Goal: Task Accomplishment & Management: Use online tool/utility

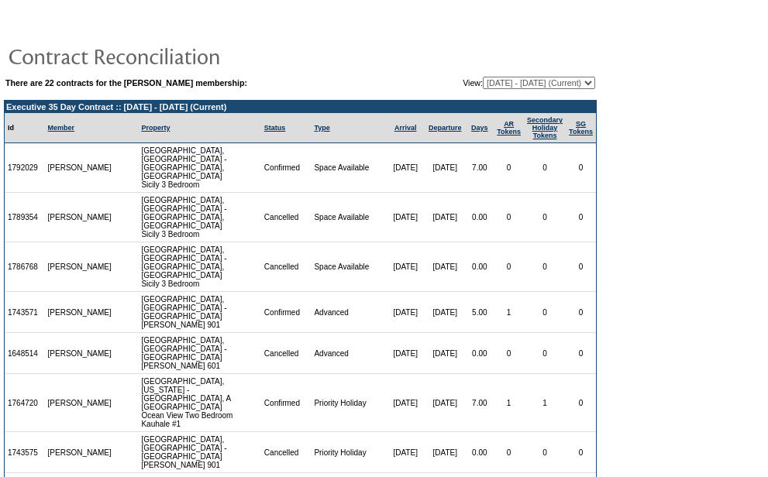
scroll to position [65, 0]
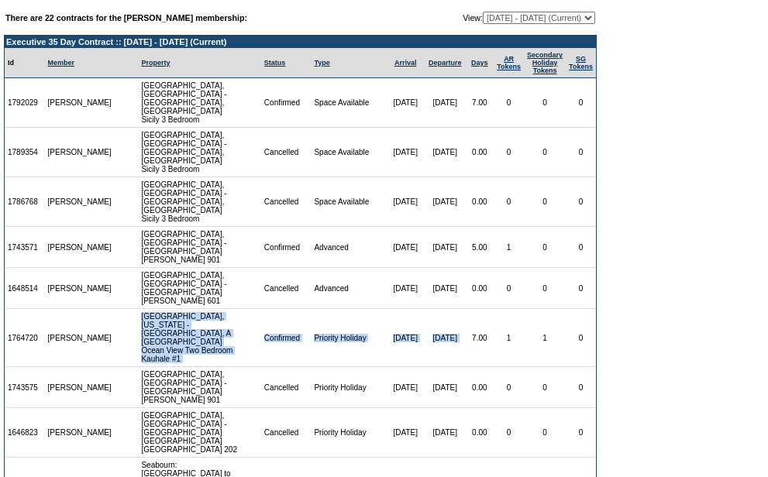
drag, startPoint x: 116, startPoint y: 258, endPoint x: 451, endPoint y: 260, distance: 334.6
click at [451, 309] on tr "1764720 [PERSON_NAME] [GEOGRAPHIC_DATA], [US_STATE] - [GEOGRAPHIC_DATA], A [GEO…" at bounding box center [300, 338] width 591 height 58
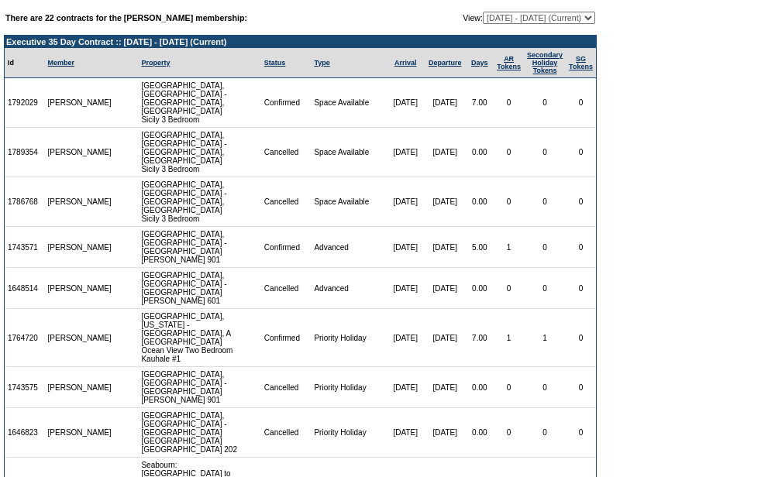
click at [435, 367] on td "[DATE]" at bounding box center [444, 387] width 41 height 41
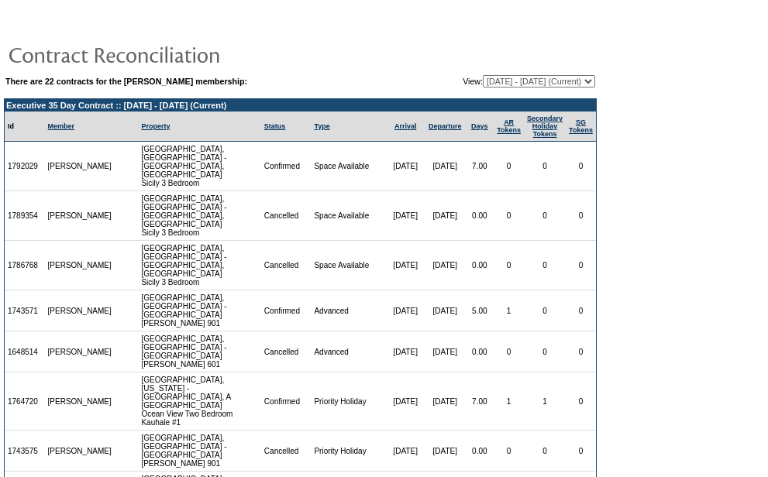
scroll to position [0, 0]
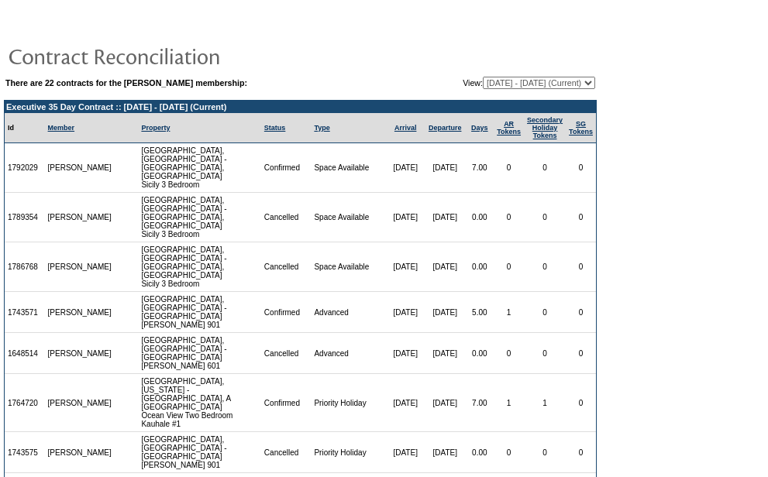
click at [159, 242] on td "Sicily, Italy - Sicily, Italy Sicily 3 Bedroom" at bounding box center [199, 267] width 122 height 50
click at [161, 198] on td "Sicily, Italy - Sicily, Italy Sicily 3 Bedroom" at bounding box center [199, 218] width 122 height 50
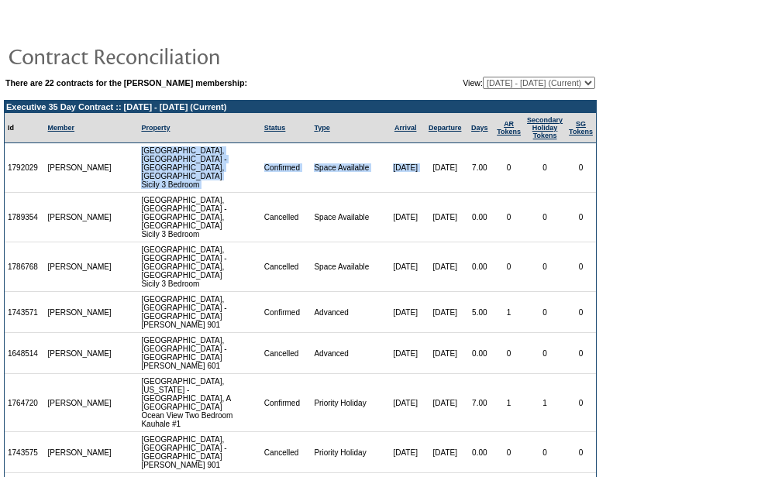
drag, startPoint x: 83, startPoint y: 161, endPoint x: 409, endPoint y: 164, distance: 326.1
click at [409, 164] on tr "1792029 Donna Borruel Sicily, Italy - Sicily, Italy Sicily 3 Bedroom Confirmed …" at bounding box center [300, 168] width 591 height 50
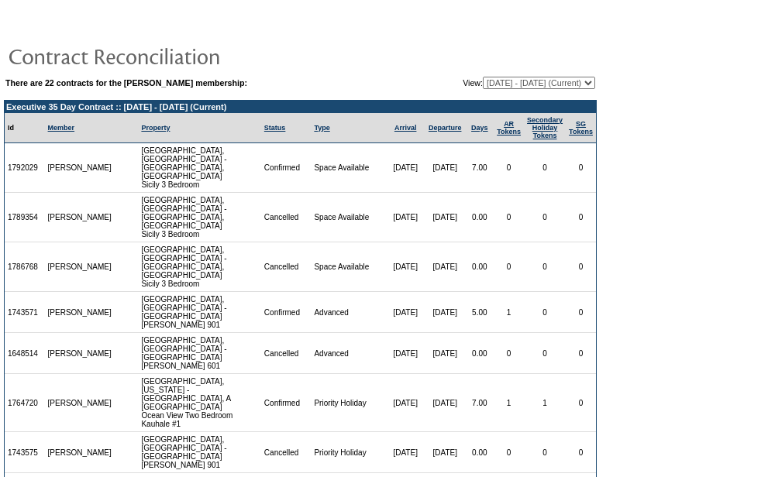
click at [435, 242] on td "9/20/25" at bounding box center [444, 267] width 41 height 50
click at [510, 81] on select "08/15/07 - 08/31/08 09/01/08 - 09/30/09 10/01/09 - 09/30/10 10/01/10 - 09/30/11…" at bounding box center [539, 83] width 112 height 12
select select "121384"
click at [483, 77] on select "08/15/07 - 08/31/08 09/01/08 - 09/30/09 10/01/09 - 09/30/10 10/01/10 - 09/30/11…" at bounding box center [539, 83] width 112 height 12
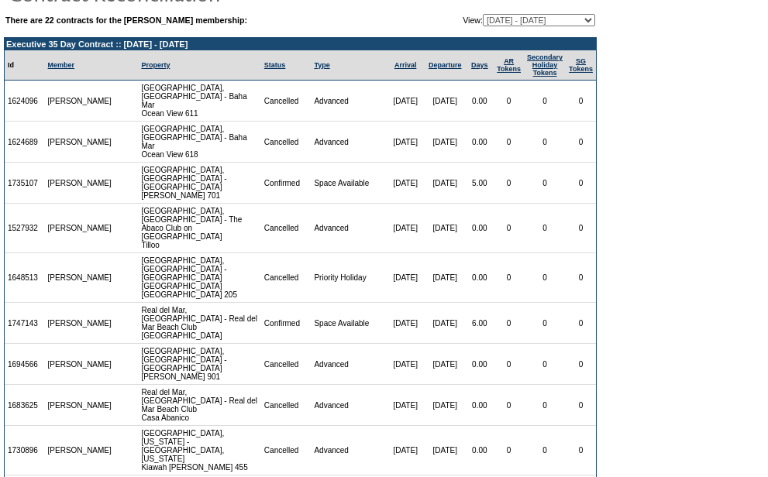
scroll to position [258, 0]
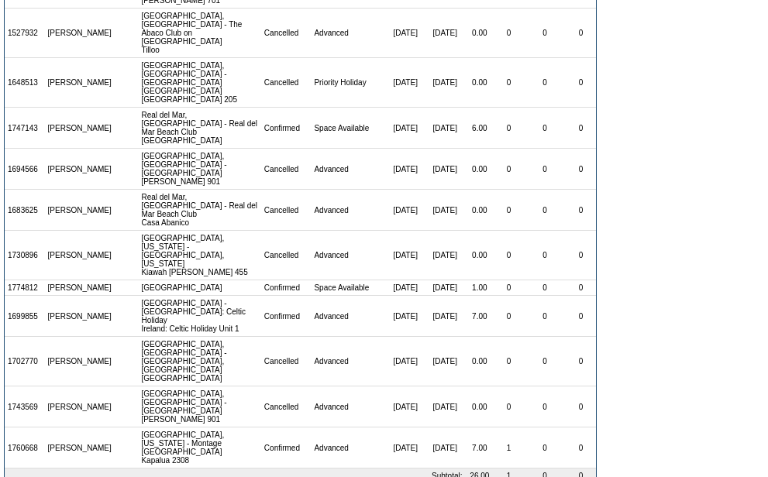
drag, startPoint x: 345, startPoint y: 252, endPoint x: 447, endPoint y: 260, distance: 101.8
click at [447, 280] on tr "1774812 Timothy Borruel Paris Region Confirmed Space Available 4/21/25 4/22/25 …" at bounding box center [300, 287] width 591 height 15
click at [424, 337] on td "5/17/25" at bounding box center [444, 362] width 41 height 50
click at [493, 296] on td "0" at bounding box center [508, 316] width 30 height 41
click at [476, 387] on td "0.00" at bounding box center [480, 407] width 29 height 41
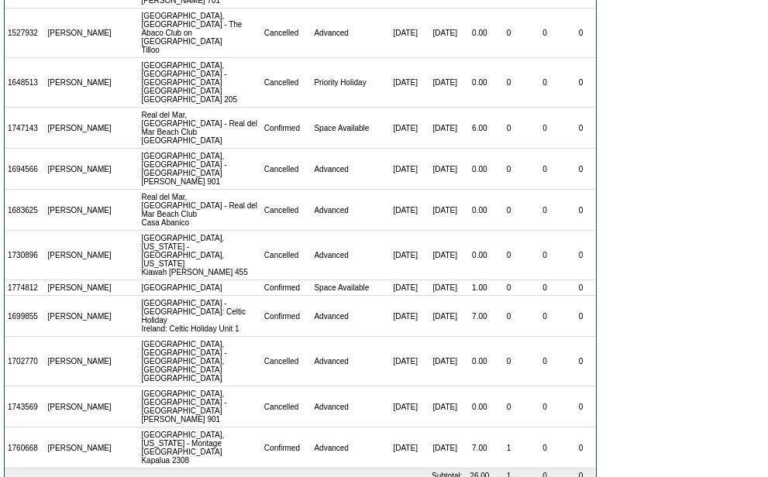
click at [466, 428] on td "7.00" at bounding box center [480, 448] width 29 height 41
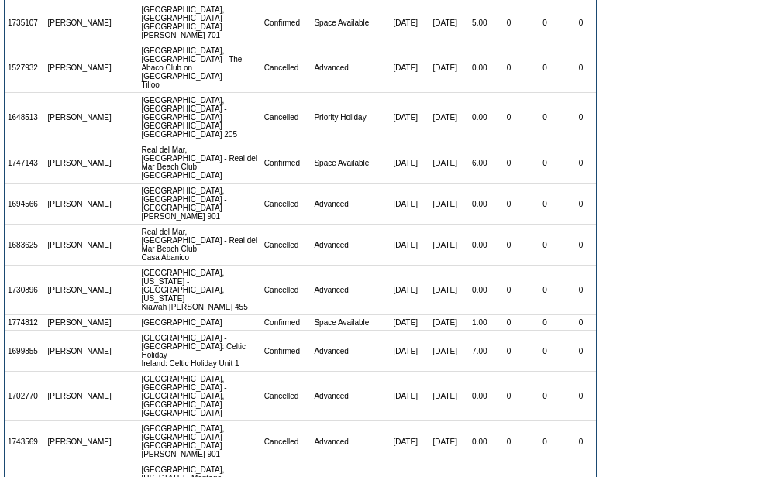
scroll to position [267, 0]
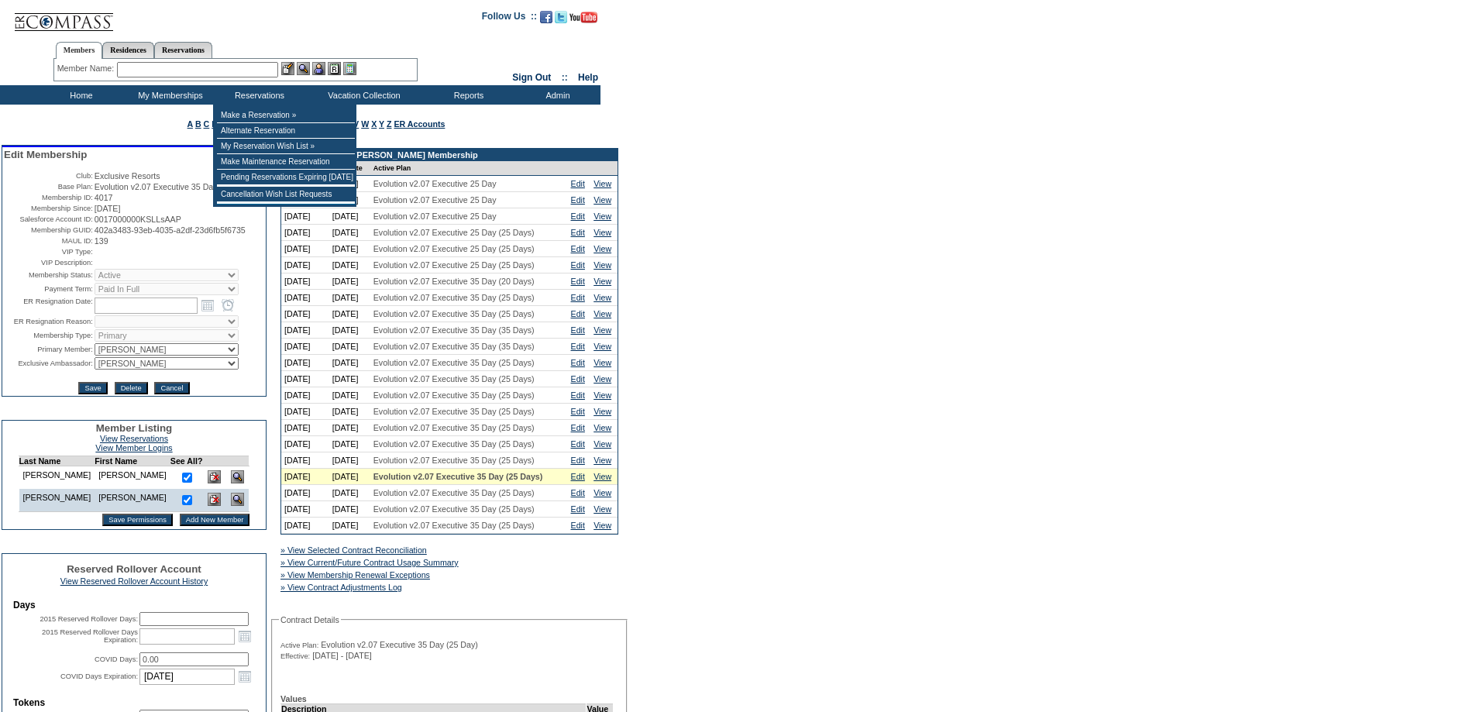
click at [259, 187] on td at bounding box center [286, 186] width 138 height 1
click at [259, 194] on td "Cancellation Wish List Requests" at bounding box center [286, 194] width 138 height 15
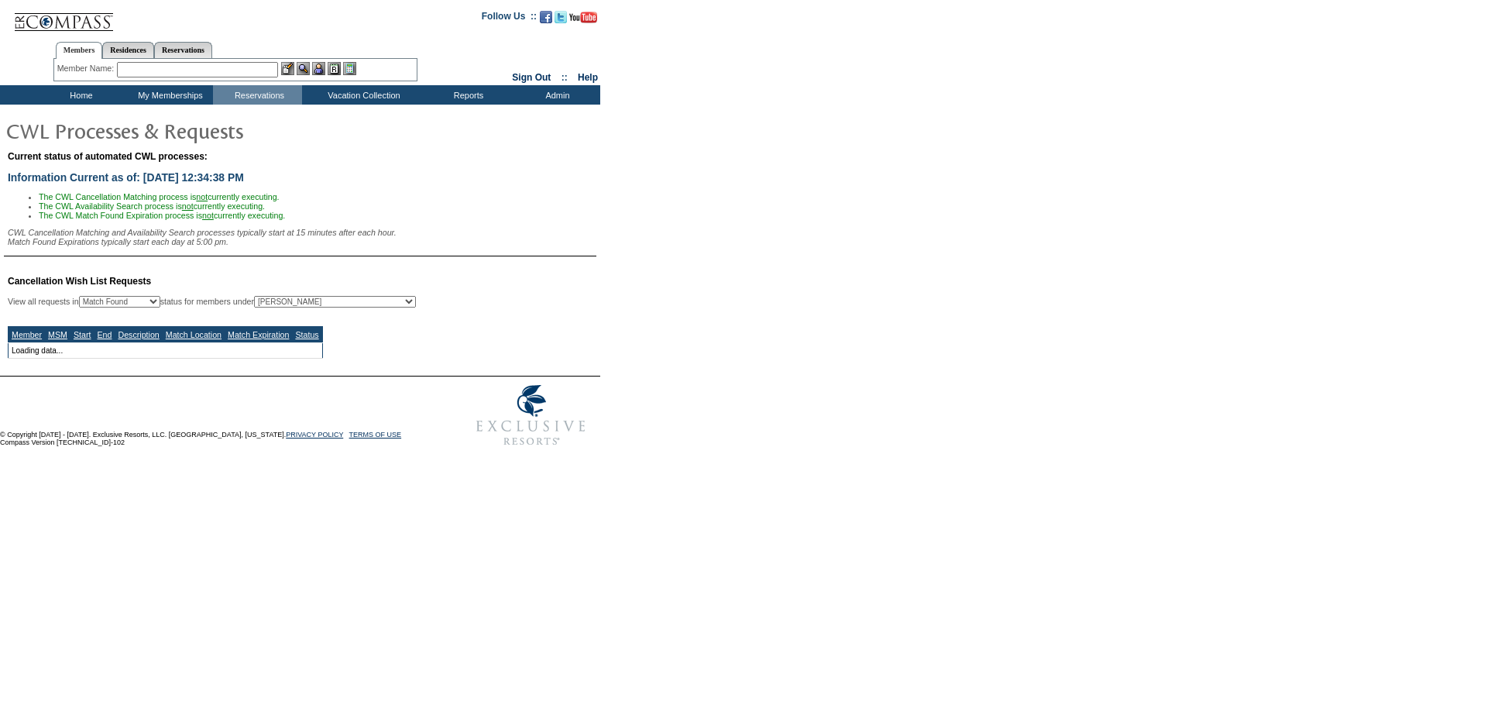
select select "50"
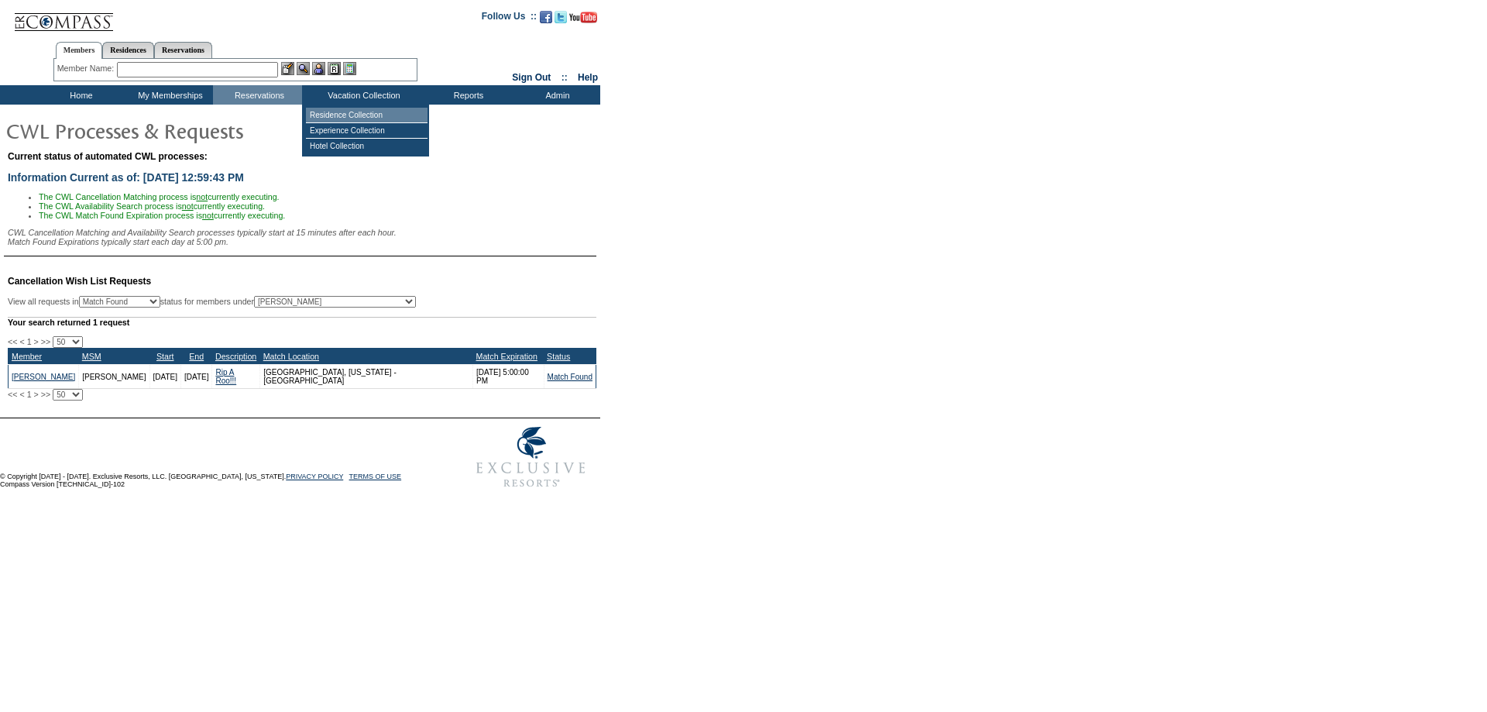
click at [353, 110] on td "Residence Collection" at bounding box center [367, 115] width 122 height 15
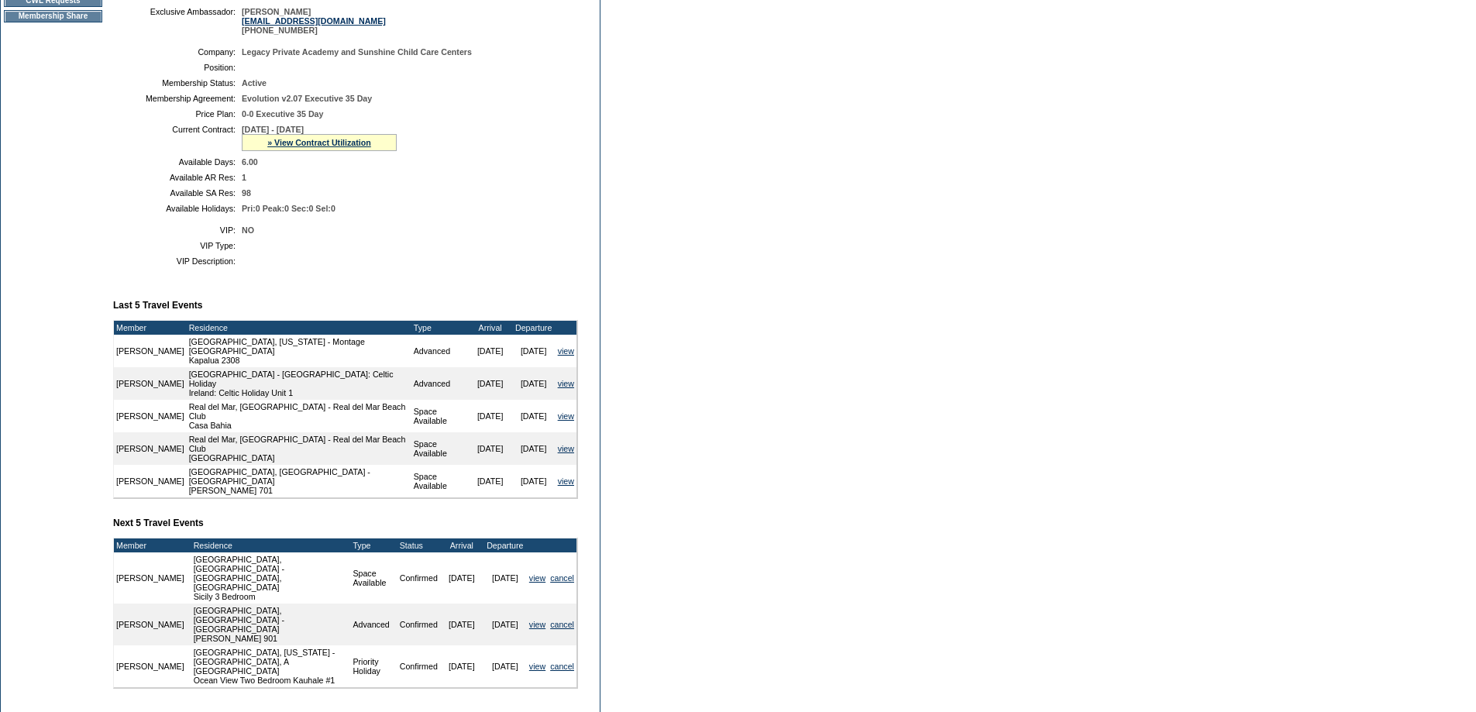
scroll to position [407, 0]
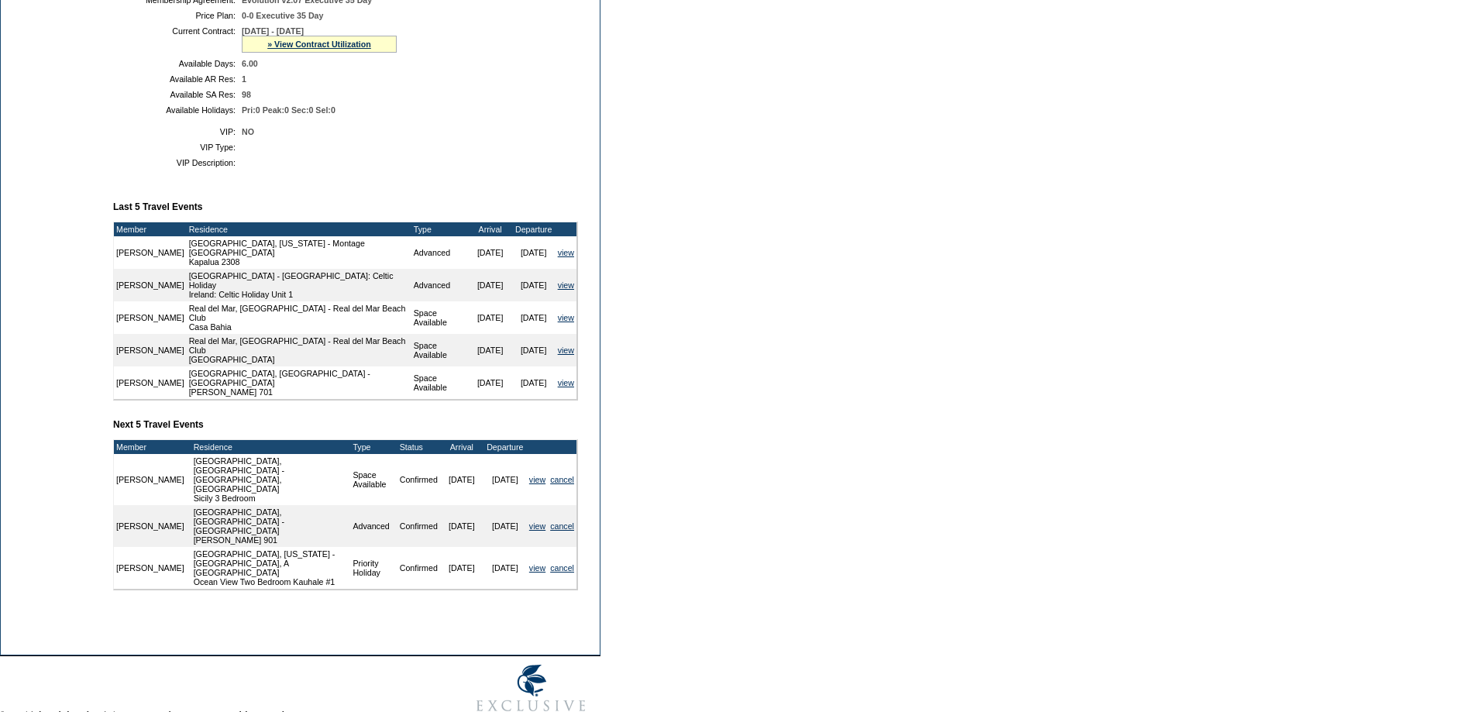
drag, startPoint x: 431, startPoint y: 459, endPoint x: 474, endPoint y: 459, distance: 43.4
click at [474, 459] on tr "[PERSON_NAME] [GEOGRAPHIC_DATA], [GEOGRAPHIC_DATA] - [GEOGRAPHIC_DATA], [GEOGRA…" at bounding box center [345, 479] width 462 height 51
click at [451, 547] on td "[DATE]" at bounding box center [461, 568] width 43 height 42
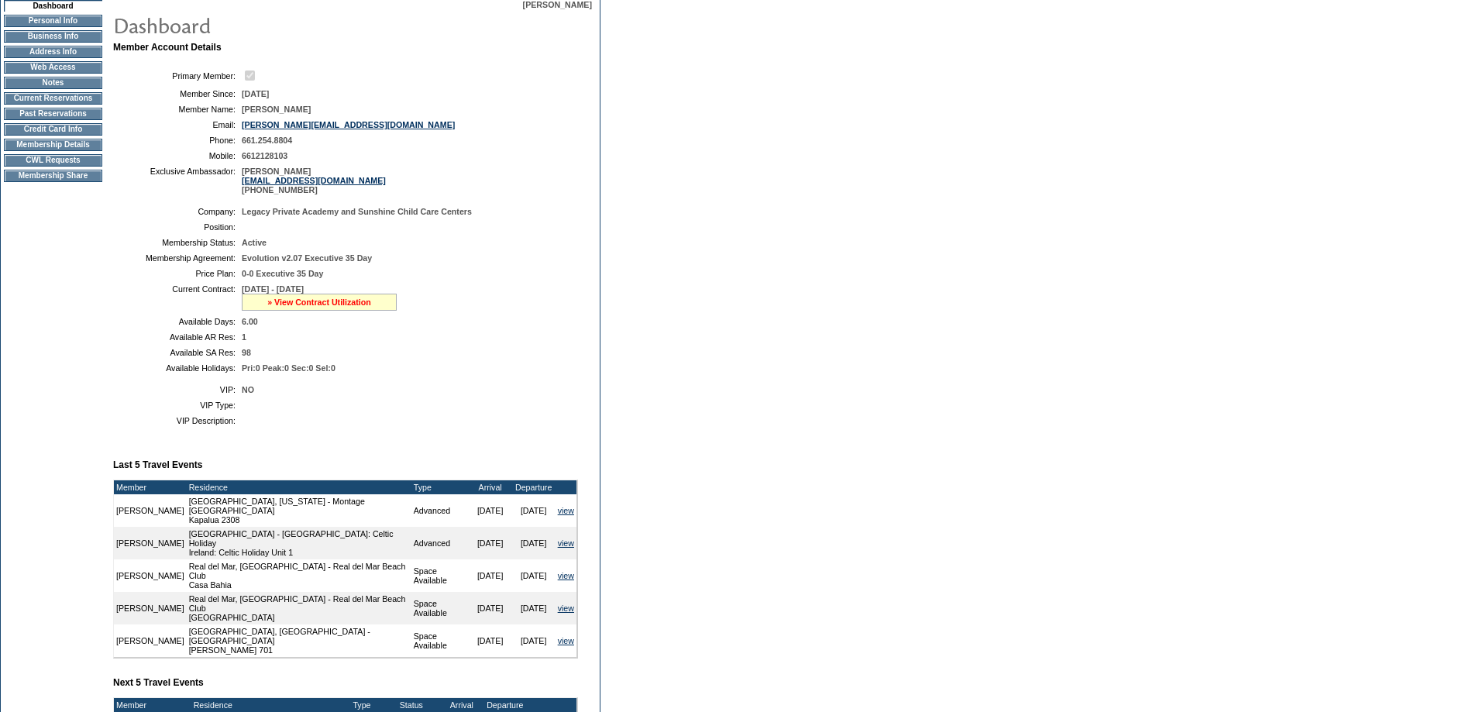
click at [305, 307] on link "» View Contract Utilization" at bounding box center [319, 301] width 104 height 9
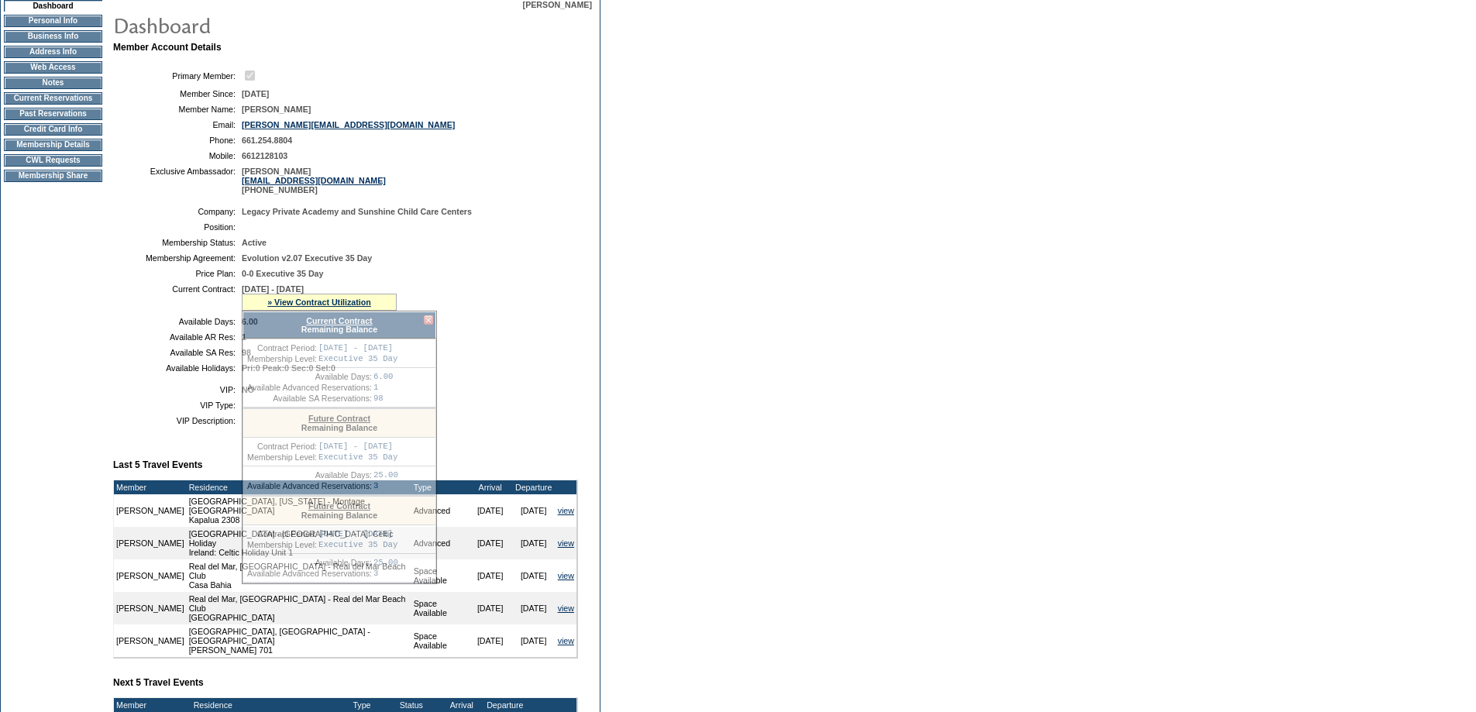
click at [319, 325] on link "Current Contract" at bounding box center [339, 320] width 66 height 9
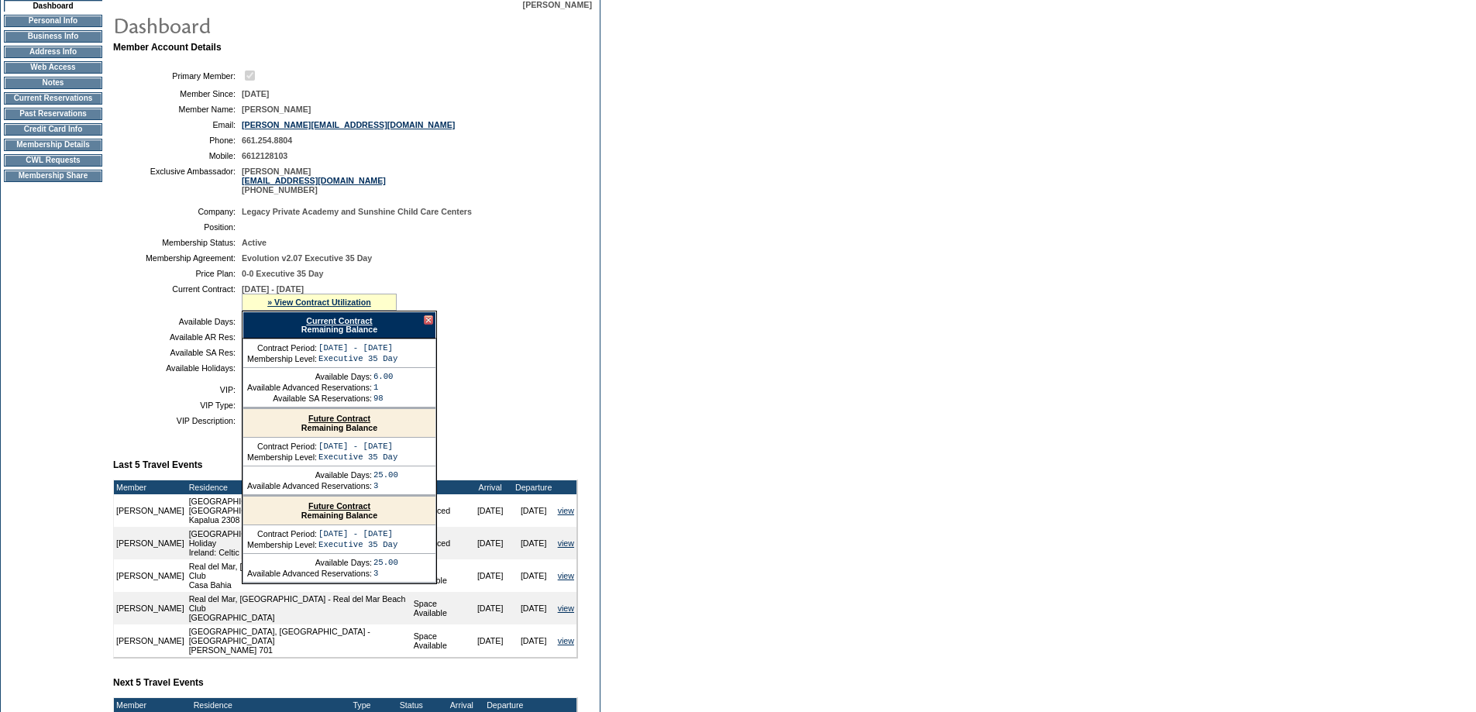
click at [428, 330] on div "Current Contract Remaining Balance" at bounding box center [339, 324] width 194 height 27
click at [429, 325] on div at bounding box center [428, 319] width 9 height 9
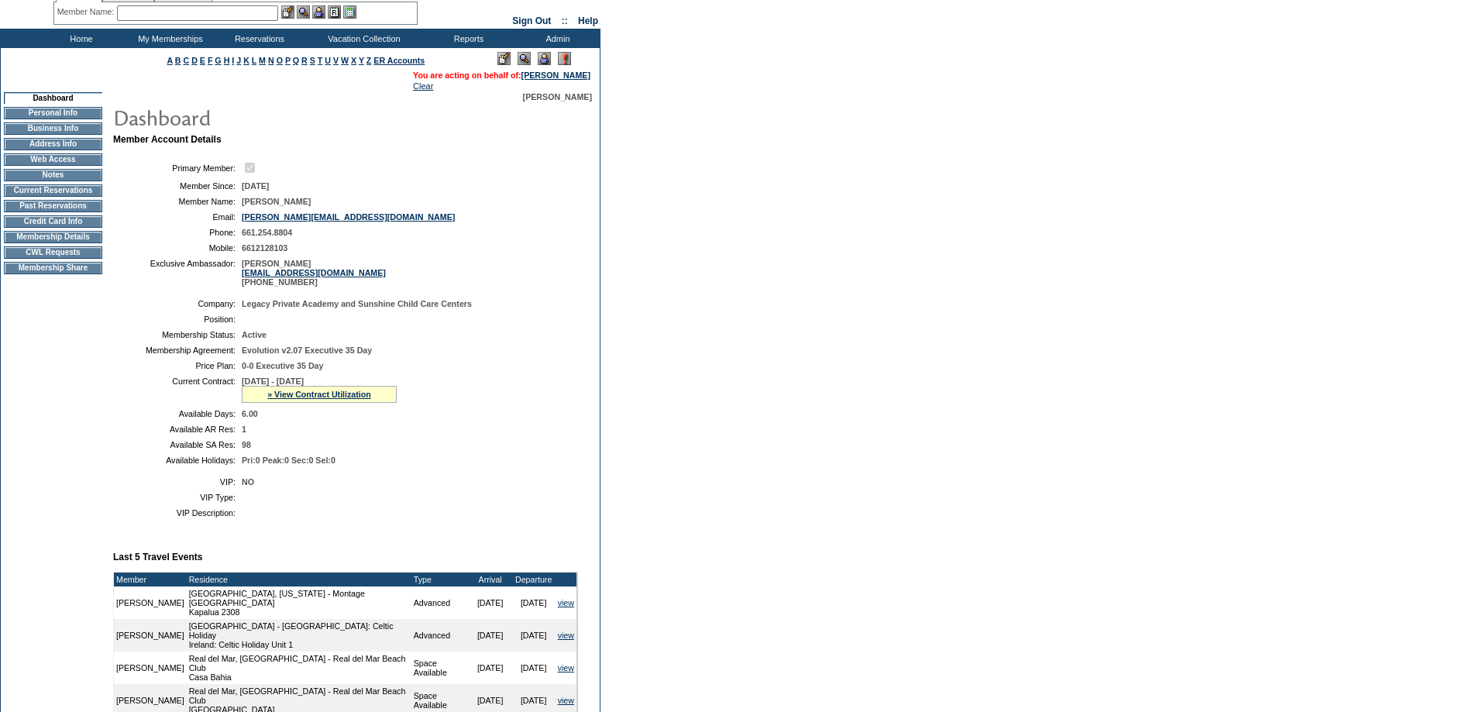
scroll to position [0, 0]
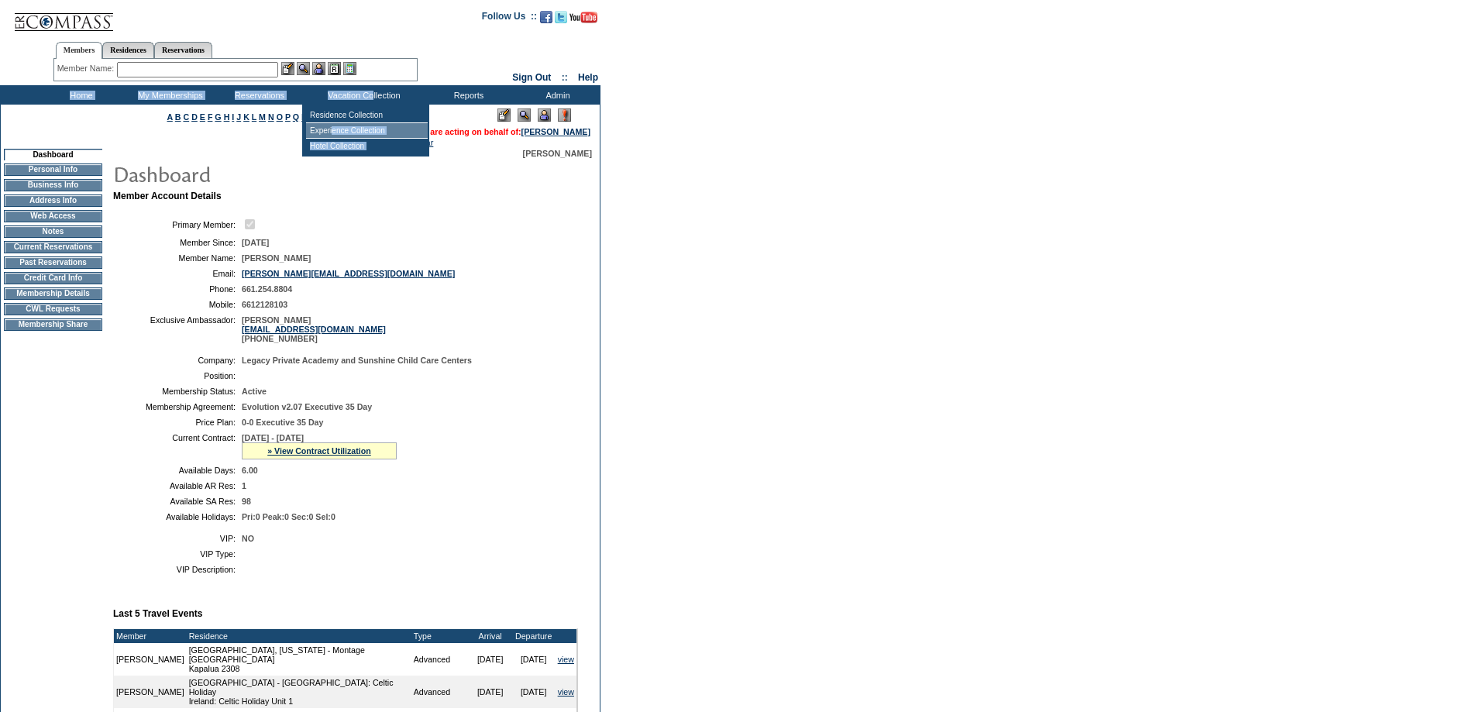
drag, startPoint x: 336, startPoint y: 133, endPoint x: 373, endPoint y: 93, distance: 54.8
click at [373, 93] on div "Search Availability Browse Calendars Cancellation Wish List Make a Reservation …" at bounding box center [738, 94] width 1476 height 19
click at [356, 118] on td "Residence Collection" at bounding box center [367, 115] width 122 height 15
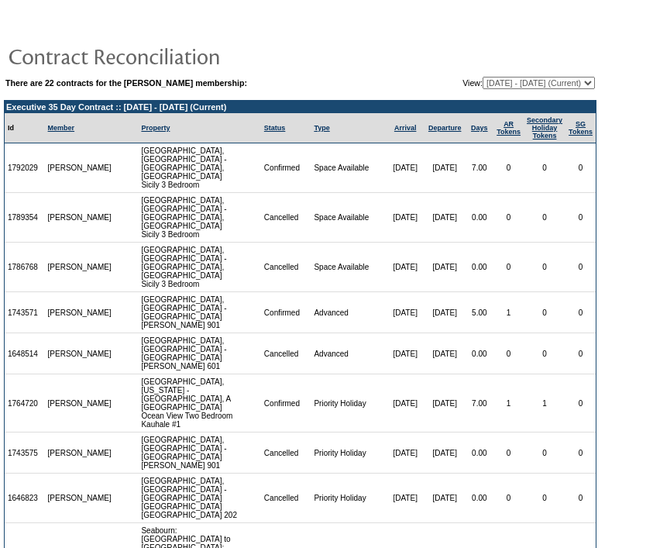
drag, startPoint x: 151, startPoint y: 459, endPoint x: 257, endPoint y: 464, distance: 106.3
click at [279, 476] on tr "1766340 [PERSON_NAME] Seabourn: [GEOGRAPHIC_DATA] to [GEOGRAPHIC_DATA]: [GEOGRA…" at bounding box center [300, 552] width 591 height 58
click at [235, 476] on td "Seabourn: [GEOGRAPHIC_DATA] to [GEOGRAPHIC_DATA]: [GEOGRAPHIC_DATA] to [GEOGRAP…" at bounding box center [199, 552] width 122 height 58
click at [495, 88] on select "[DATE] - [DATE] [DATE] - [DATE] [DATE] - [DATE] [DATE] - [DATE] [DATE] - [DATE]…" at bounding box center [539, 83] width 112 height 12
select select "121384"
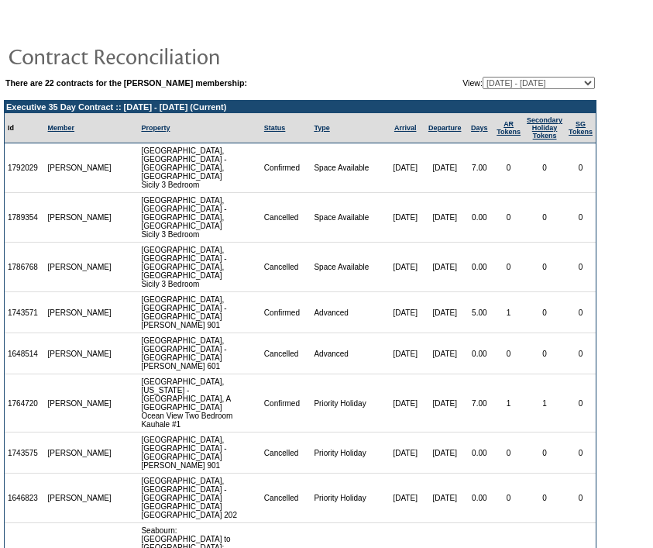
click at [483, 77] on select "[DATE] - [DATE] [DATE] - [DATE] [DATE] - [DATE] [DATE] - [DATE] [DATE] - [DATE]…" at bounding box center [539, 83] width 112 height 12
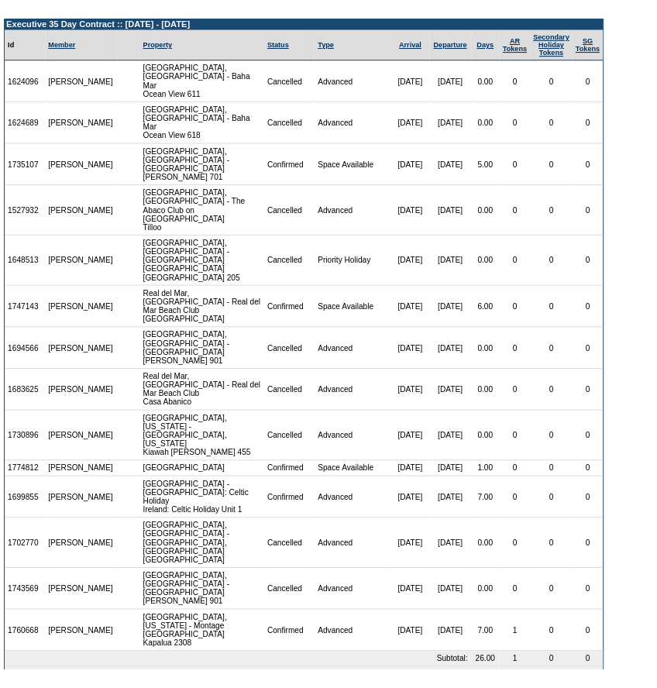
scroll to position [57, 0]
